Goal: Find specific page/section: Find specific page/section

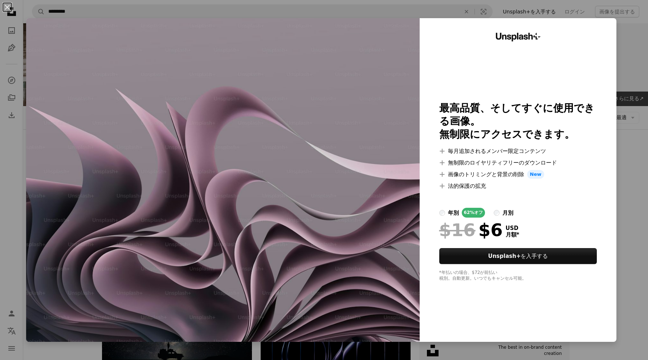
scroll to position [69, 0]
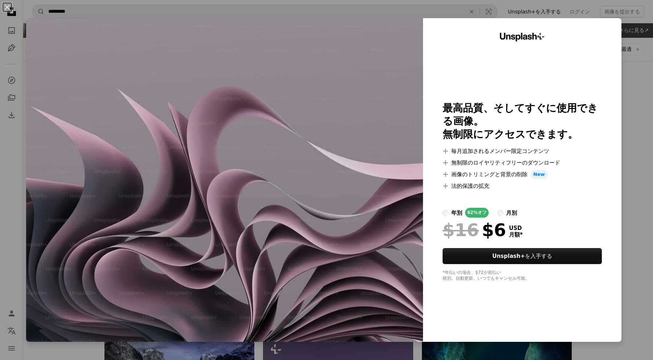
click at [8, 5] on button "An X shape" at bounding box center [7, 7] width 9 height 9
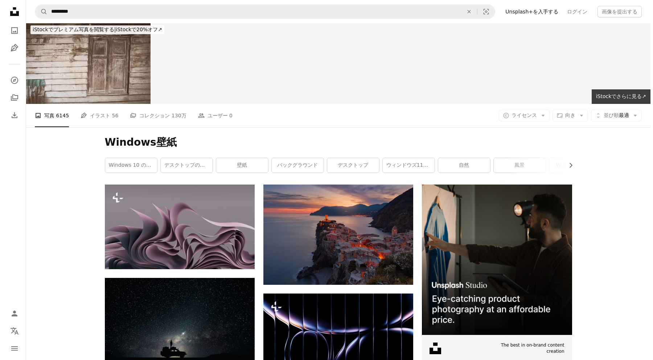
scroll to position [0, 0]
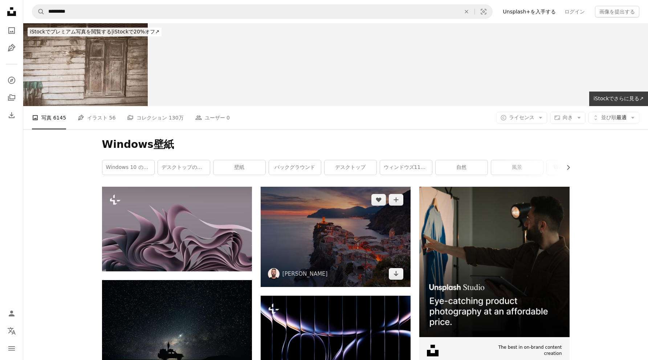
click at [303, 230] on img at bounding box center [336, 237] width 150 height 100
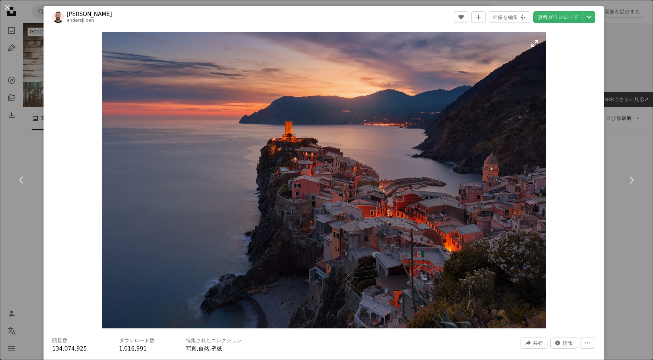
click at [296, 229] on img "この画像でズームインする" at bounding box center [324, 180] width 444 height 296
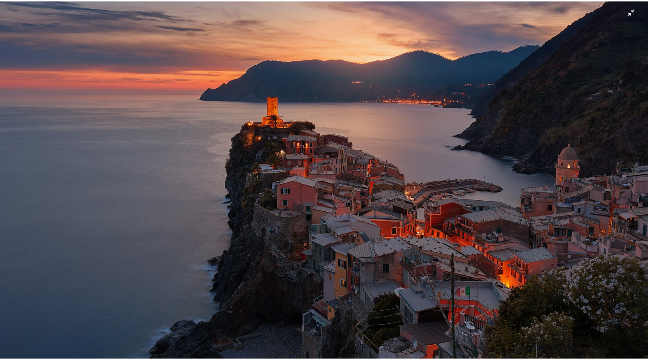
scroll to position [7, 0]
